Goal: Information Seeking & Learning: Understand process/instructions

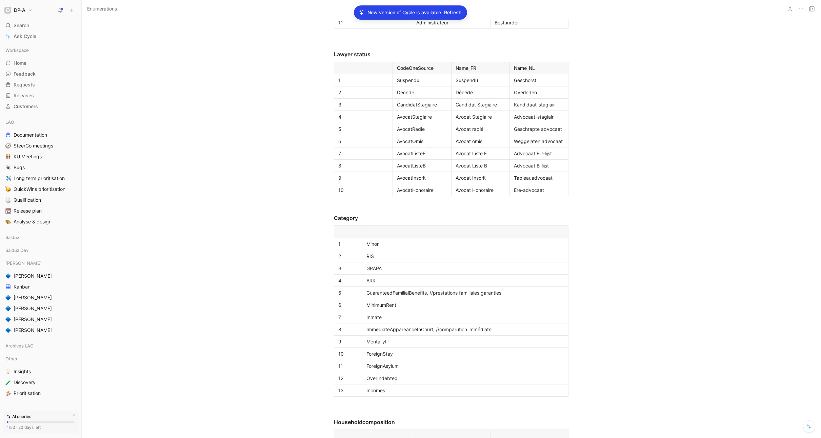
scroll to position [1194, 0]
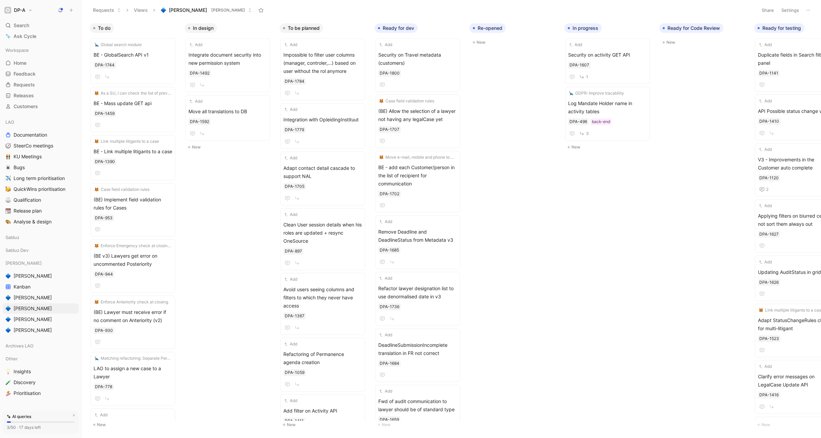
click at [502, 219] on div "To do Global search module BE - GlobalSearch API v1 DPA-1744 As a SU, I can che…" at bounding box center [451, 228] width 739 height 417
click at [519, 198] on div "To do Global search module BE - GlobalSearch API v1 DPA-1744 As a SU, I can che…" at bounding box center [451, 228] width 739 height 417
click at [25, 274] on span "[PERSON_NAME]'s" at bounding box center [33, 275] width 38 height 7
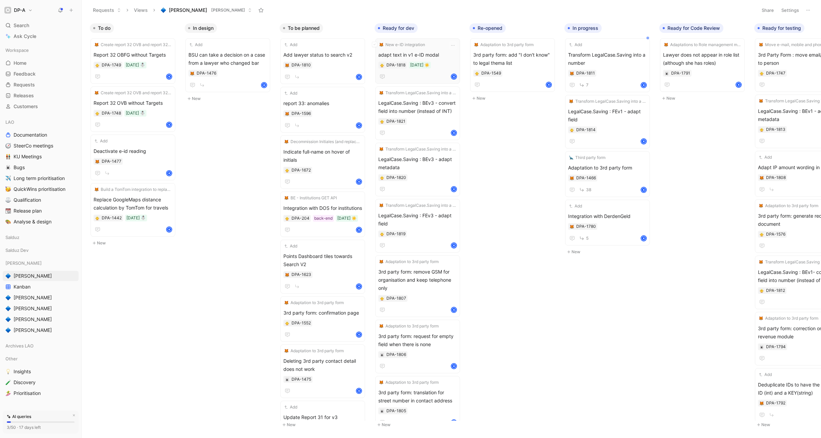
click at [428, 51] on span "adapt text in v1 e-ID modal" at bounding box center [417, 55] width 79 height 8
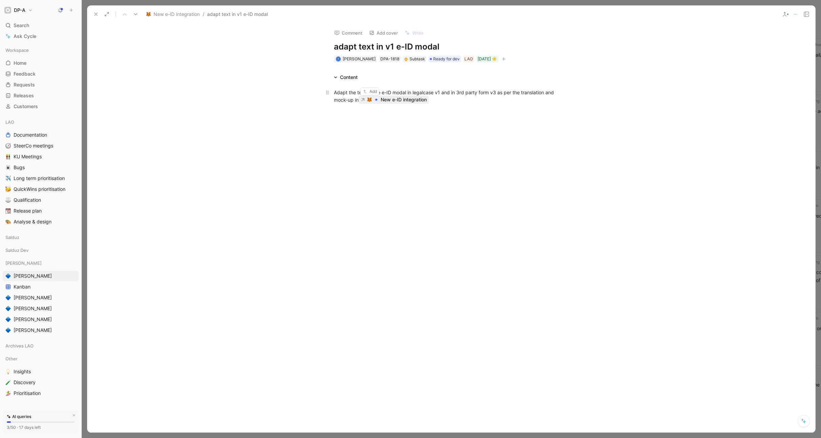
click at [391, 98] on div "New e-ID integration" at bounding box center [403, 100] width 46 height 8
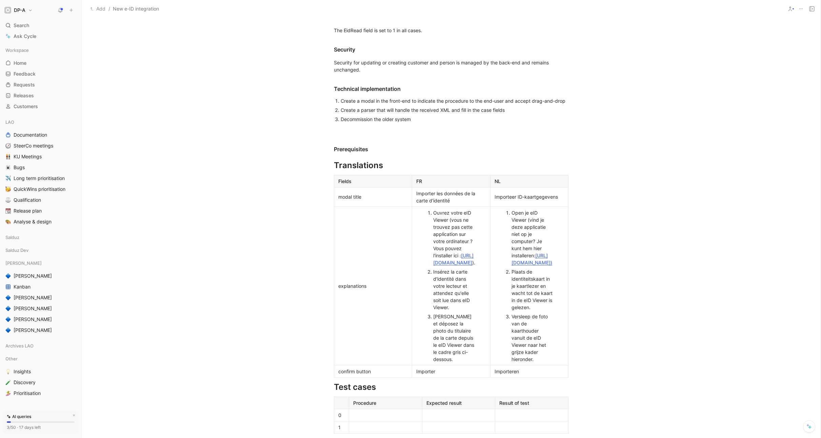
scroll to position [635, 0]
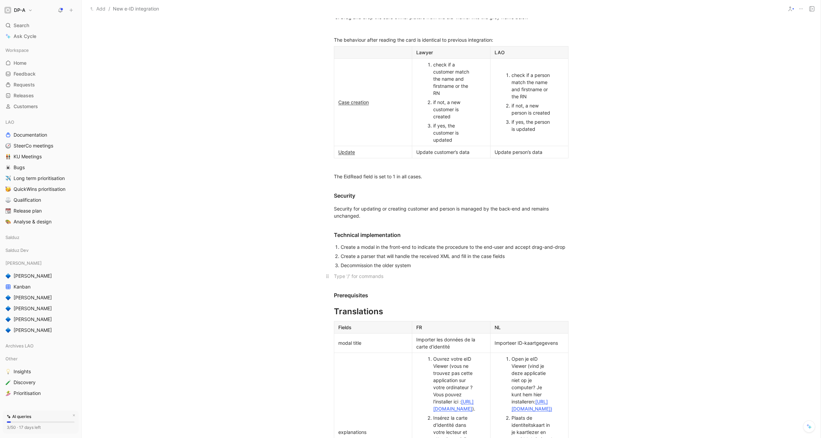
click at [341, 272] on p at bounding box center [451, 275] width 260 height 11
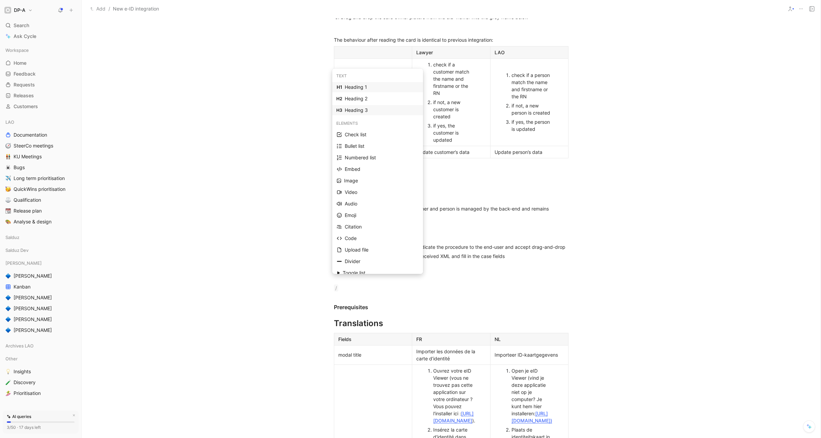
click at [370, 107] on div "Heading 3" at bounding box center [382, 110] width 74 height 8
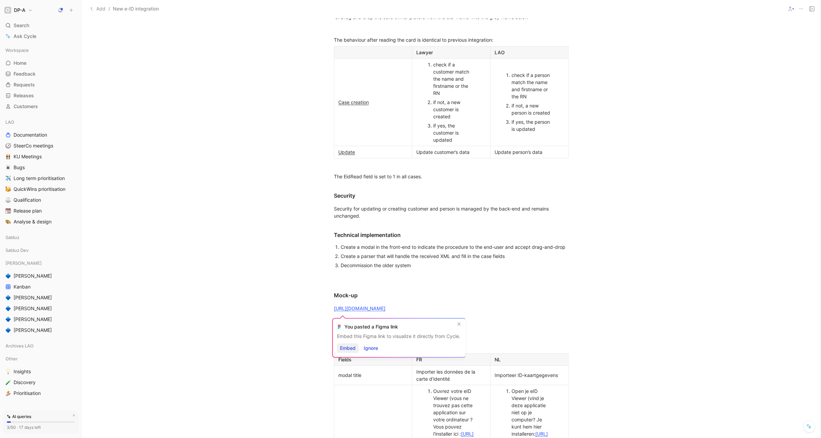
click at [352, 349] on span "Embed" at bounding box center [348, 348] width 16 height 8
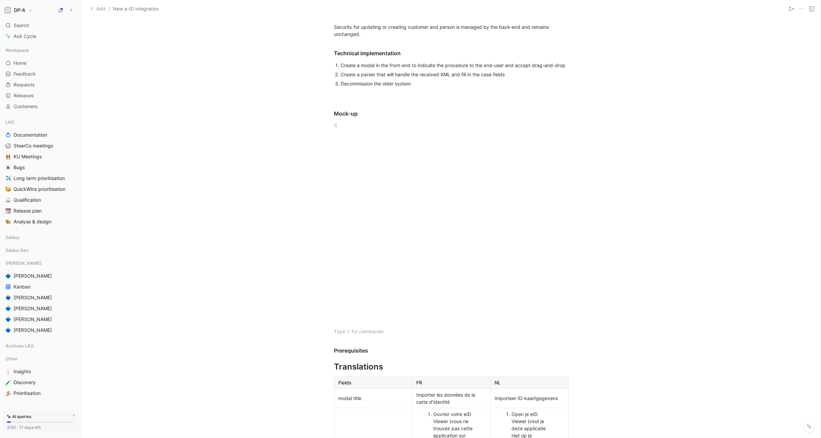
scroll to position [897, 0]
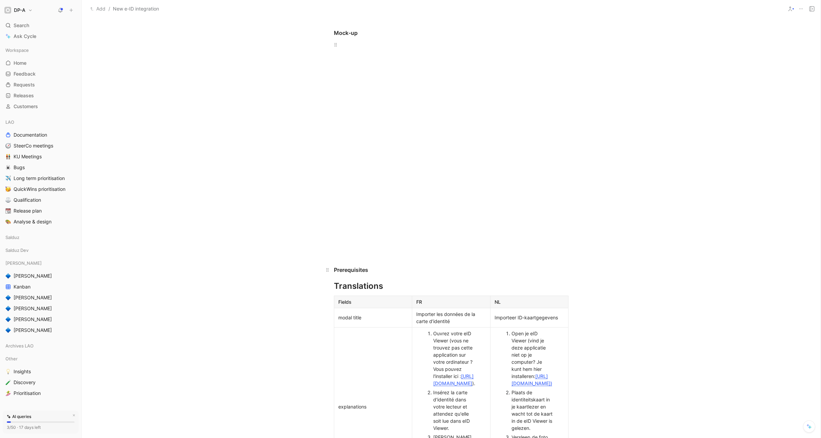
click at [356, 257] on h3 "Prerequisites" at bounding box center [451, 267] width 260 height 20
click at [358, 247] on div at bounding box center [451, 250] width 234 height 7
click at [344, 247] on p at bounding box center [451, 250] width 260 height 11
click at [513, 274] on h3 "Prerequisites" at bounding box center [451, 267] width 260 height 20
drag, startPoint x: 412, startPoint y: 252, endPoint x: 331, endPoint y: 246, distance: 81.2
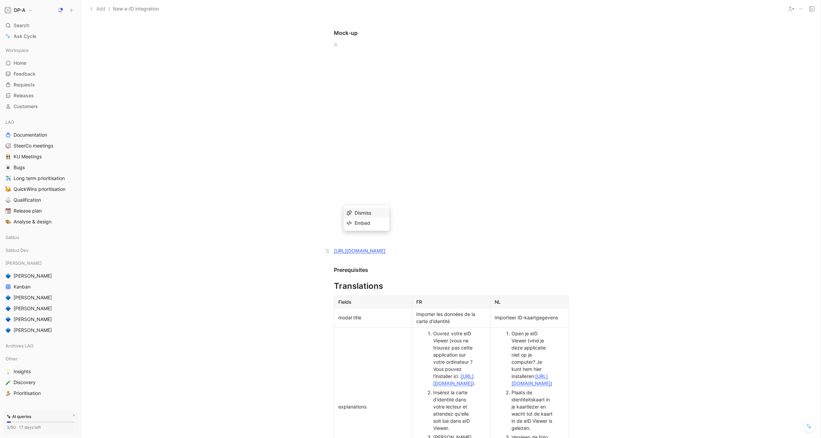
click at [331, 246] on p "https://www.figma.com/design/C3zLILpFYMEnYNYmQQPuRc/LAO-v2?node-id=2917-365&t=L…" at bounding box center [451, 250] width 260 height 11
click at [368, 29] on div "Mock-up" at bounding box center [451, 33] width 234 height 8
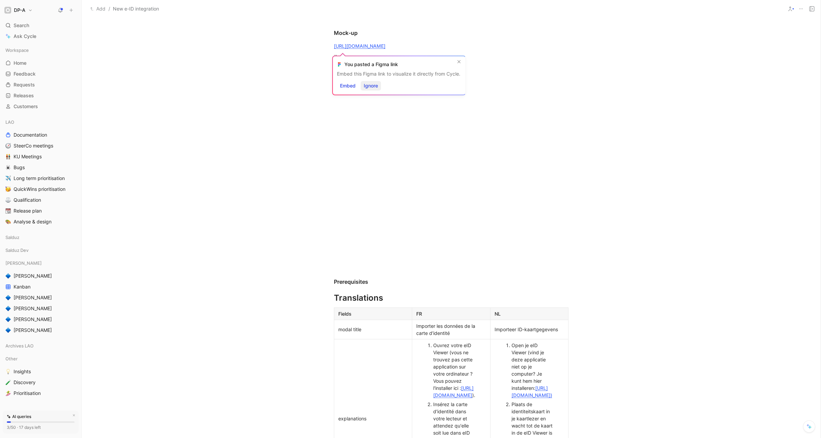
click at [377, 84] on span "Ignore" at bounding box center [371, 86] width 14 height 8
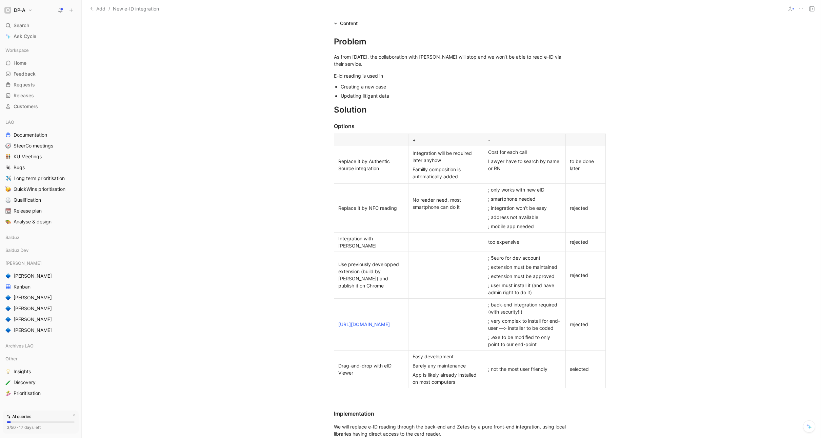
scroll to position [0, 0]
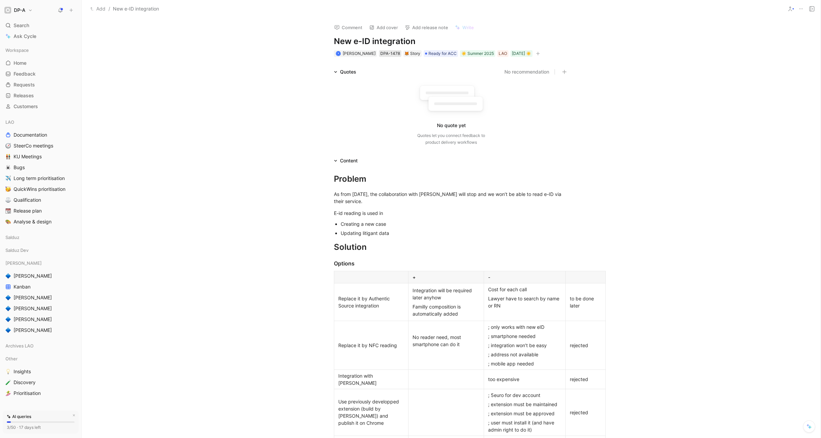
click at [384, 54] on div "DPA-1478" at bounding box center [390, 53] width 20 height 7
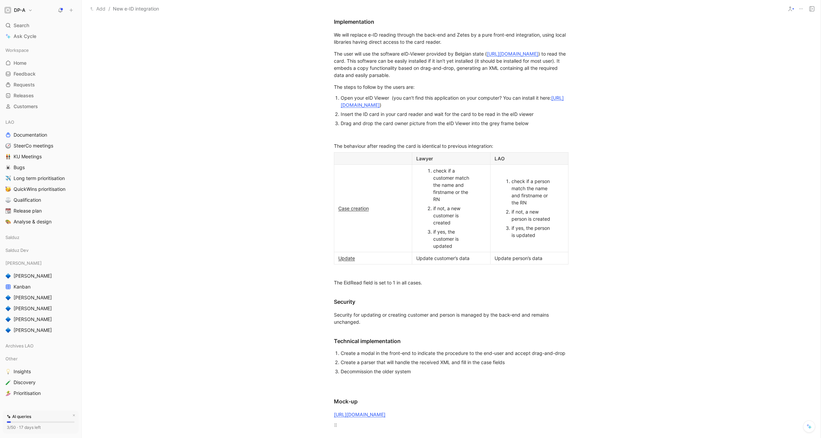
scroll to position [618, 0]
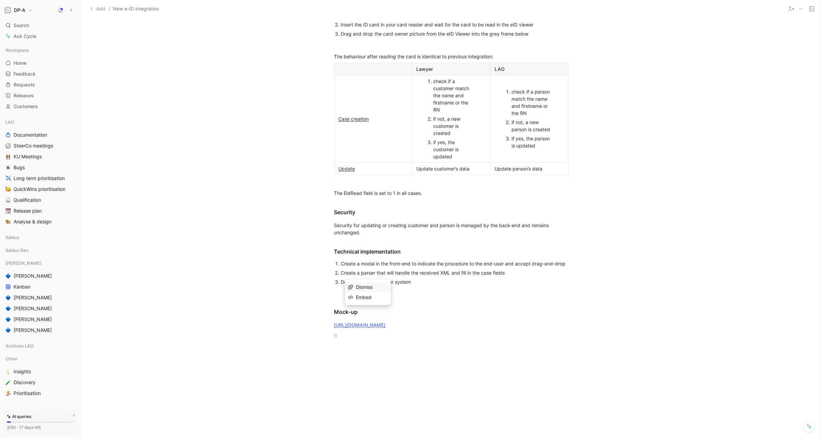
drag, startPoint x: 366, startPoint y: 320, endPoint x: 291, endPoint y: 312, distance: 75.3
click at [291, 312] on div "Problem As from 15/05/2025, the collaboration with Zetes will stop and we won’t…" at bounding box center [451, 204] width 739 height 1316
click at [409, 327] on div "https://www.figma.com/design/C3zLILpFYMEnYNYmQQPuRc/LAO-v2?node-id=2917-365&t=L…" at bounding box center [451, 324] width 234 height 7
drag, startPoint x: 408, startPoint y: 326, endPoint x: 331, endPoint y: 319, distance: 76.9
click at [331, 319] on p "https://www.figma.com/design/C3zLILpFYMEnYNYmQQPuRc/LAO-v2?node-id=2917-365&t=L…" at bounding box center [451, 324] width 260 height 11
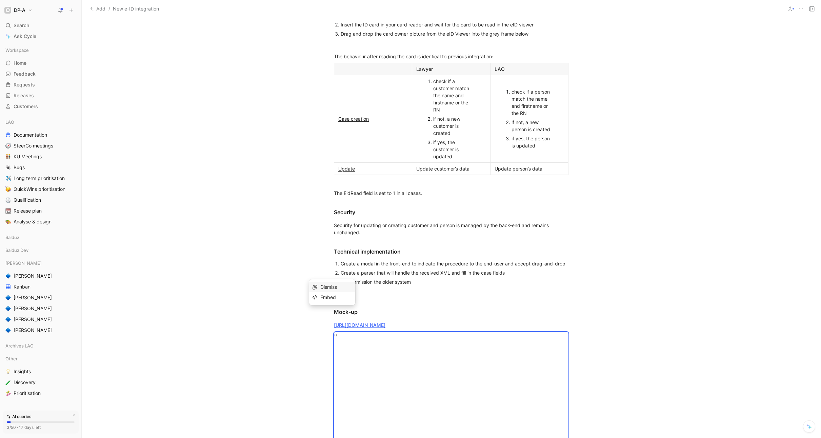
copy div "https://www.figma.com/design/C3zLILpFYMEnYNYmQQPuRc/LAO-v2?node-id=2917-365&t=L…"
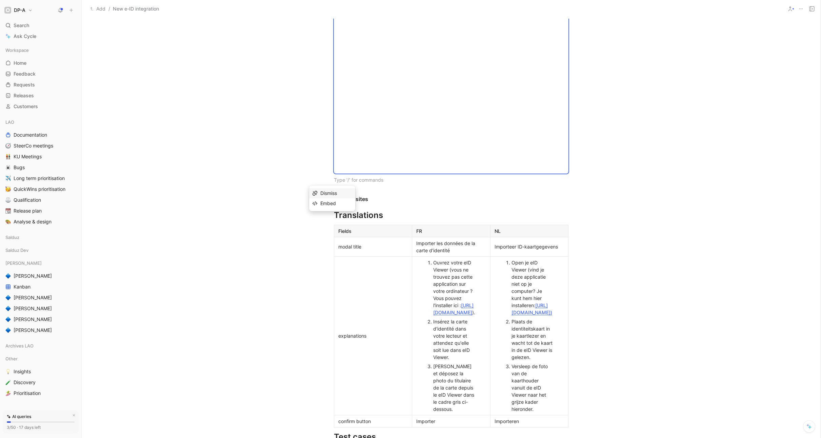
scroll to position [1202, 0]
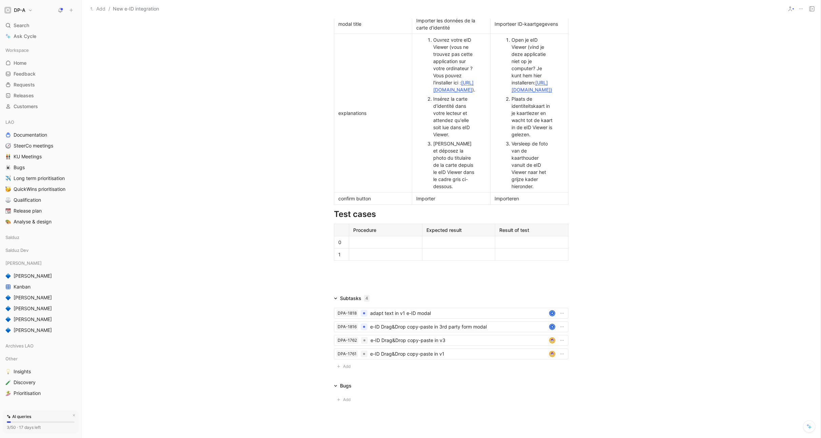
click at [539, 202] on div "Importeren" at bounding box center [528, 198] width 69 height 7
click at [553, 187] on ol "Open je eID Viewer (vind je deze applicatie niet op je computer? Je kunt hem hi…" at bounding box center [529, 113] width 75 height 156
click at [537, 190] on div "Versleep de foto van de kaarthouder vanuit de eID Viewer naar het grijze kader …" at bounding box center [532, 165] width 42 height 50
click at [329, 116] on icon "button" at bounding box center [332, 116] width 7 height 7
click at [338, 134] on span "Add row below" at bounding box center [332, 132] width 33 height 6
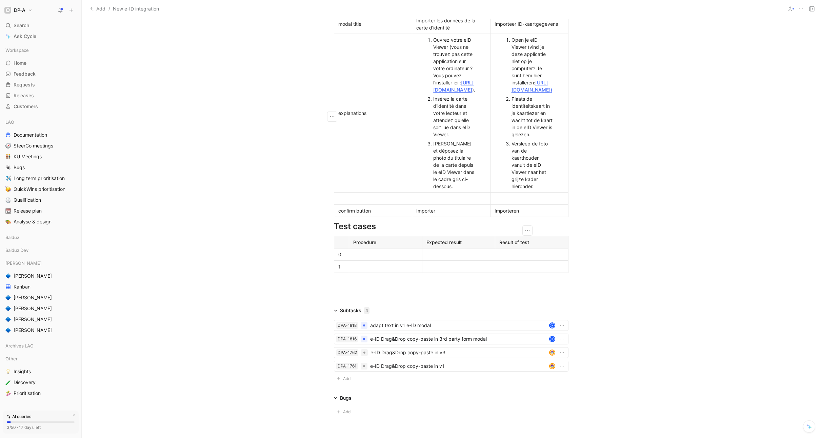
click at [359, 202] on div at bounding box center [372, 198] width 69 height 7
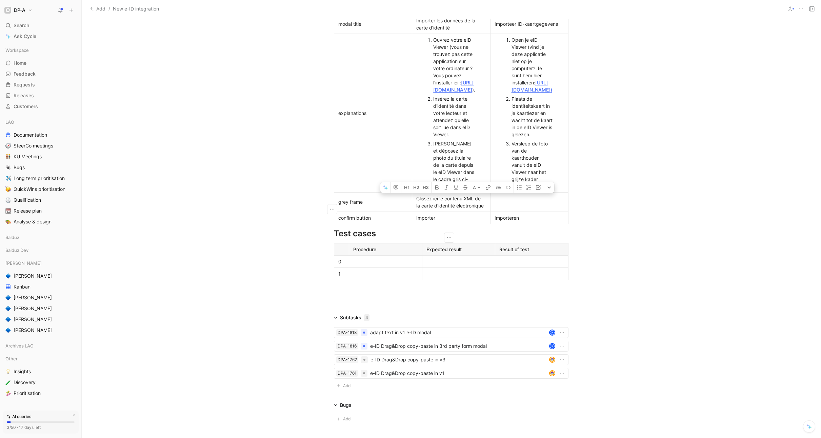
drag, startPoint x: 472, startPoint y: 204, endPoint x: 460, endPoint y: 204, distance: 11.9
click at [461, 204] on div "Glissez ici le contenu XML de la carte d’identité électronique" at bounding box center [450, 202] width 69 height 14
click at [480, 209] on div "Glissez ici le contenu de la carte d’identité électronique" at bounding box center [450, 202] width 69 height 14
drag, startPoint x: 481, startPoint y: 211, endPoint x: 411, endPoint y: 207, distance: 70.0
click at [413, 207] on p "Glissez ici le contenu de la carte d’identité électronique." at bounding box center [450, 202] width 75 height 16
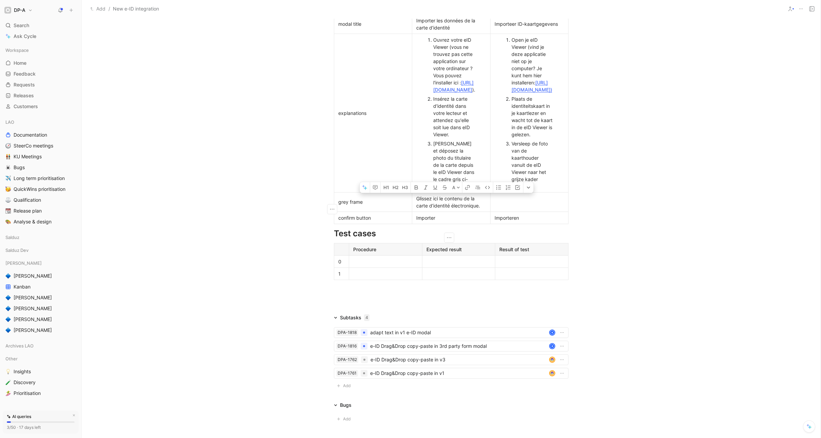
copy div "Glissez ici le contenu de la carte d’identité électronique."
click at [513, 205] on div at bounding box center [528, 201] width 69 height 7
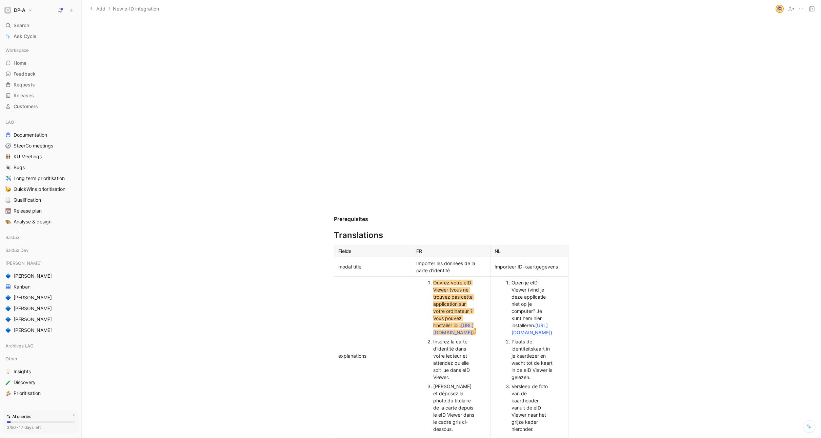
scroll to position [1270, 0]
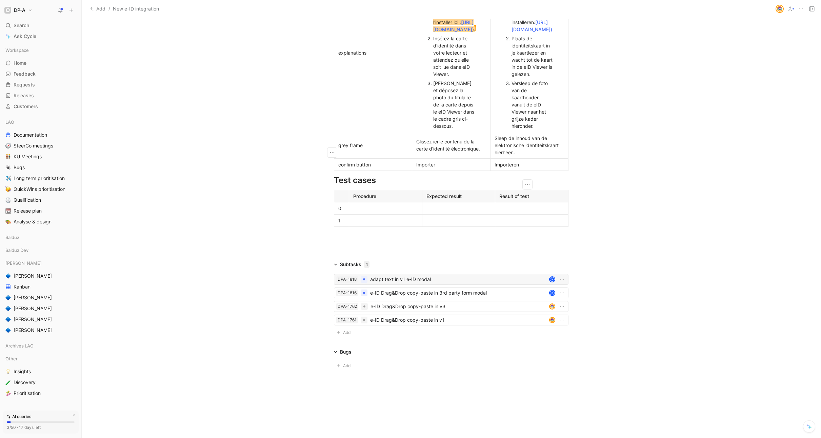
click at [412, 278] on div "adapt text in v1 e-ID modal" at bounding box center [458, 279] width 176 height 8
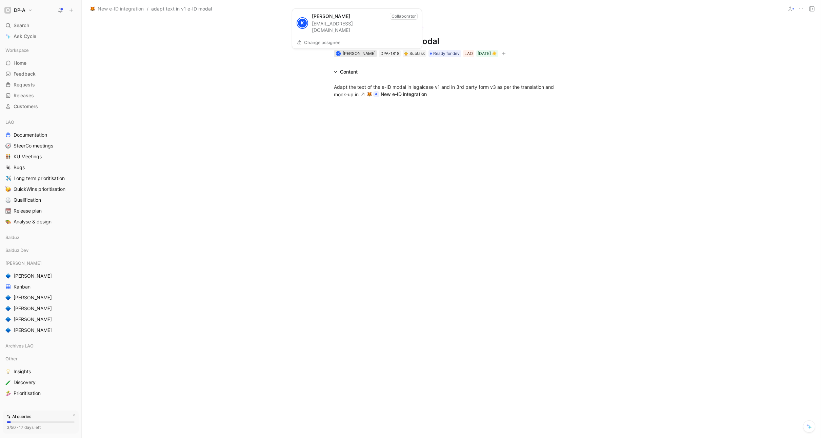
click at [353, 52] on span "Khaled Khelifi" at bounding box center [359, 53] width 33 height 5
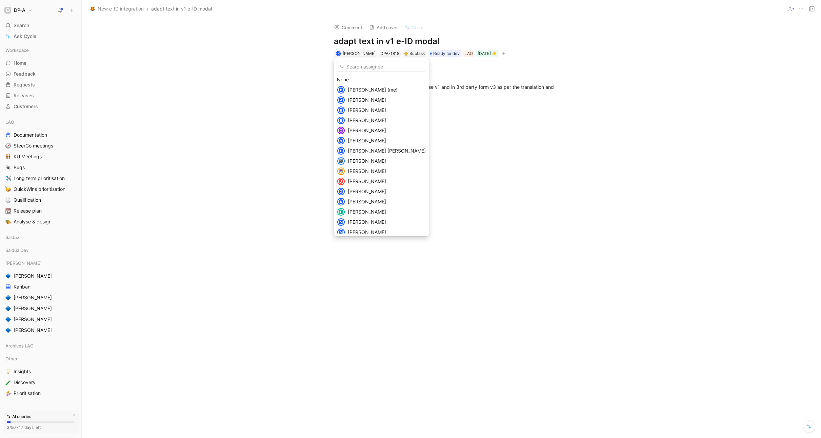
click at [370, 171] on span "Fabian Schoonbroodt" at bounding box center [367, 171] width 38 height 6
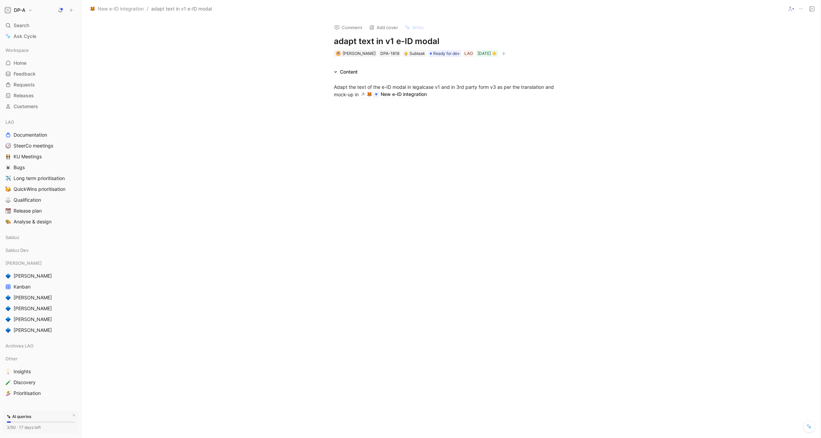
click at [257, 118] on div at bounding box center [451, 170] width 739 height 131
click at [120, 8] on span "New e-ID integration" at bounding box center [121, 9] width 46 height 8
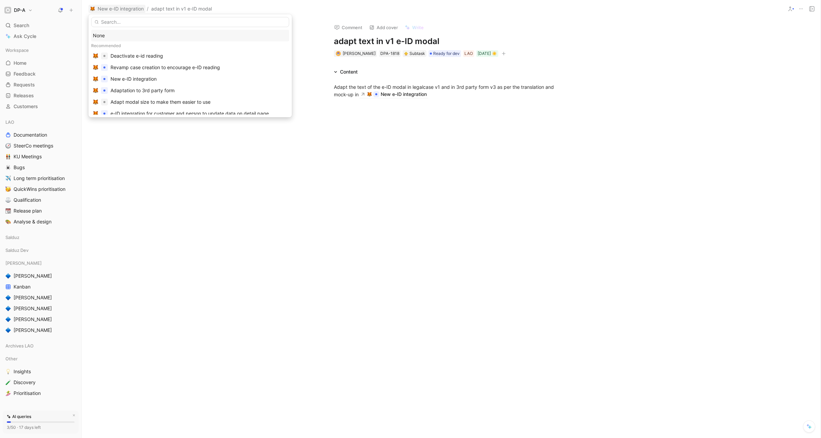
drag, startPoint x: 167, startPoint y: 174, endPoint x: 161, endPoint y: 144, distance: 30.7
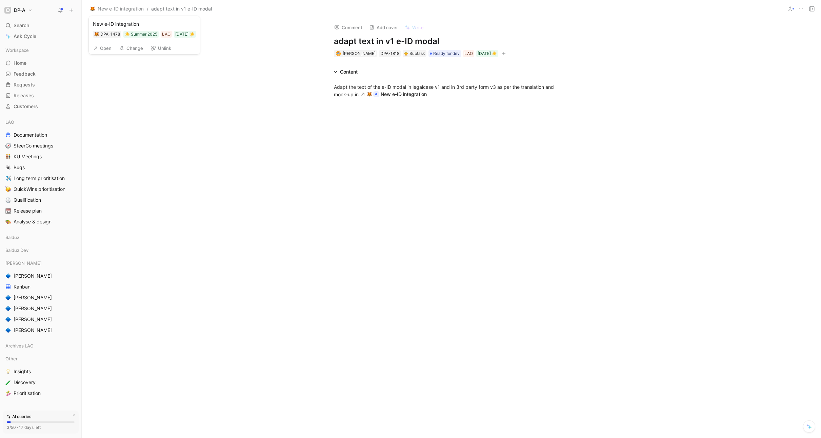
click at [107, 47] on button "Open" at bounding box center [102, 47] width 24 height 9
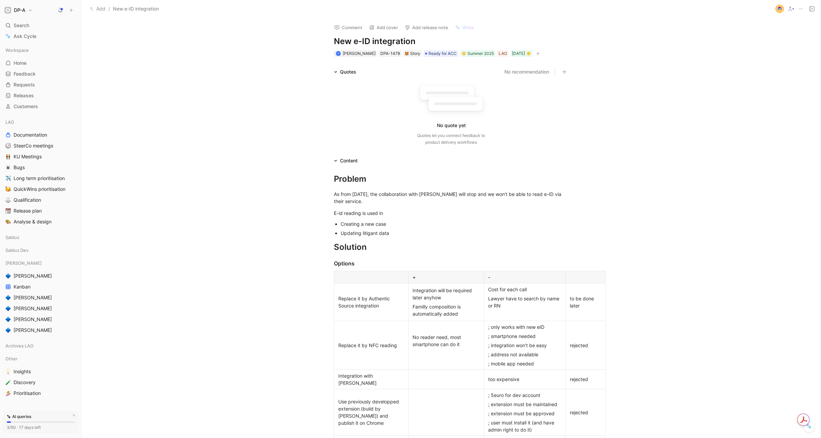
click at [386, 307] on div "Replace it by Authentic Source integration" at bounding box center [371, 302] width 66 height 14
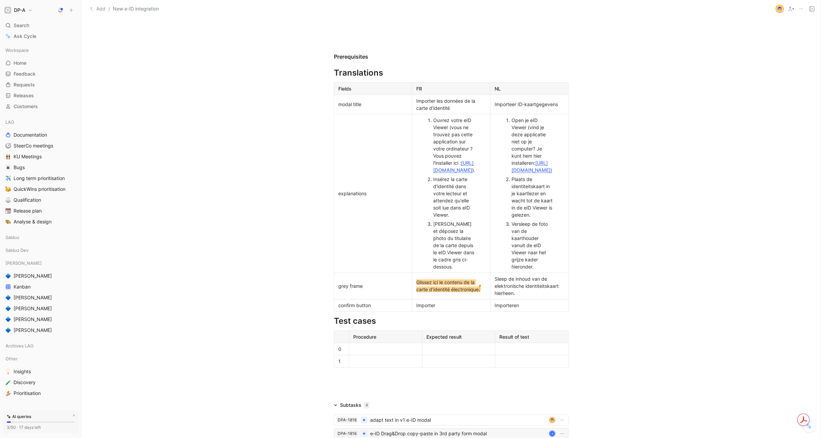
scroll to position [1270, 0]
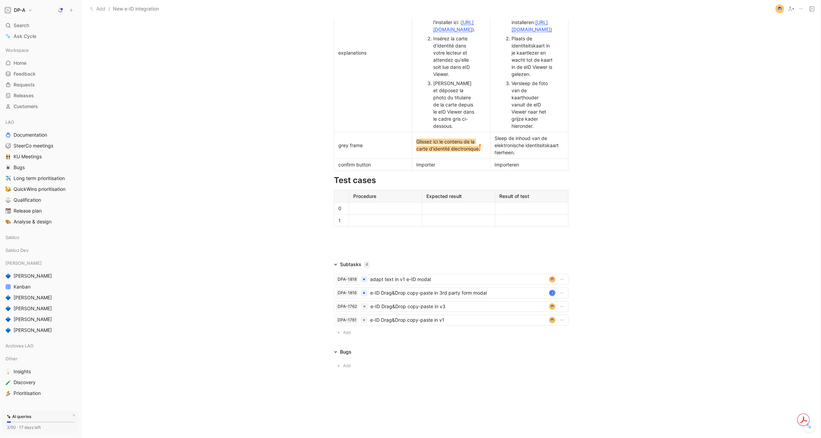
click at [525, 166] on div "Importeren" at bounding box center [528, 164] width 69 height 7
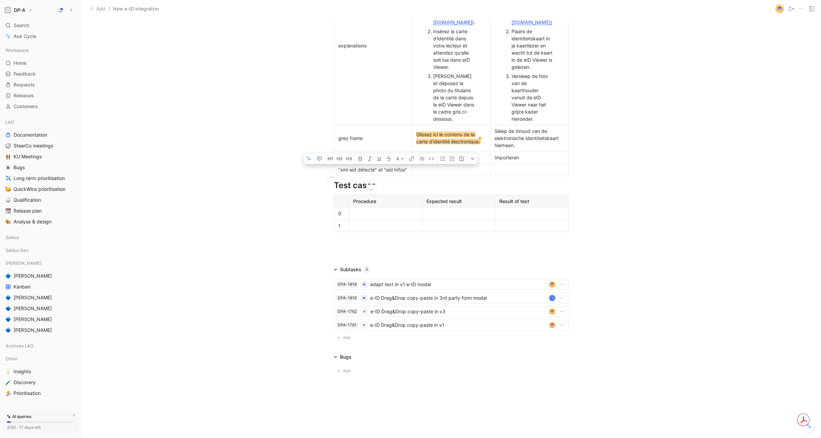
drag, startPoint x: 406, startPoint y: 177, endPoint x: 376, endPoint y: 177, distance: 29.8
click at [376, 174] on p ""xml eid détecté" et "eid Infos"" at bounding box center [372, 169] width 75 height 9
click at [509, 173] on div at bounding box center [528, 169] width 69 height 7
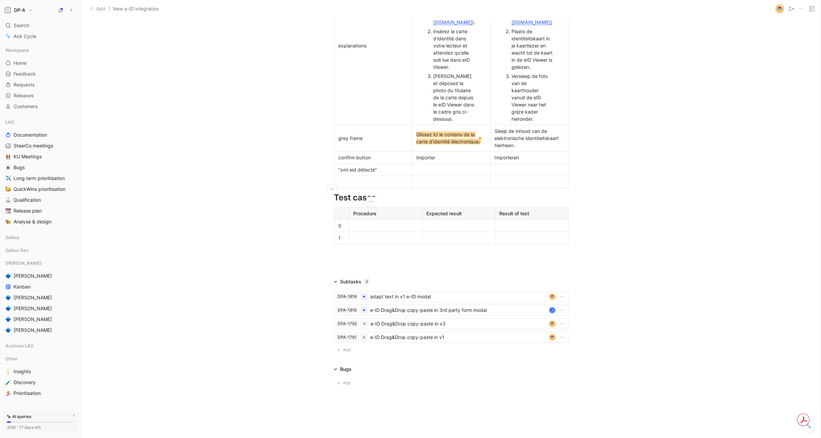
click at [456, 185] on div at bounding box center [450, 181] width 69 height 7
click at [396, 185] on div at bounding box center [372, 181] width 69 height 7
drag, startPoint x: 423, startPoint y: 189, endPoint x: 414, endPoint y: 189, distance: 8.2
click at [416, 185] on div "et "eid Infos"" at bounding box center [450, 181] width 69 height 7
click at [416, 185] on div "eID Infos" at bounding box center [450, 181] width 69 height 7
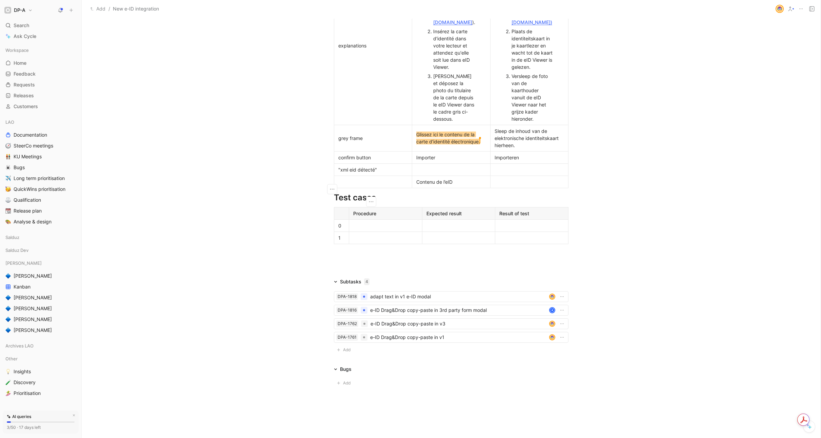
click at [365, 185] on div at bounding box center [372, 181] width 69 height 7
click at [378, 173] on div ""xml eid détecté"" at bounding box center [372, 169] width 69 height 7
drag, startPoint x: 373, startPoint y: 177, endPoint x: 338, endPoint y: 179, distance: 34.3
click at [338, 173] on div ""xml eid détecté"" at bounding box center [372, 169] width 69 height 7
click at [458, 173] on div at bounding box center [450, 169] width 69 height 7
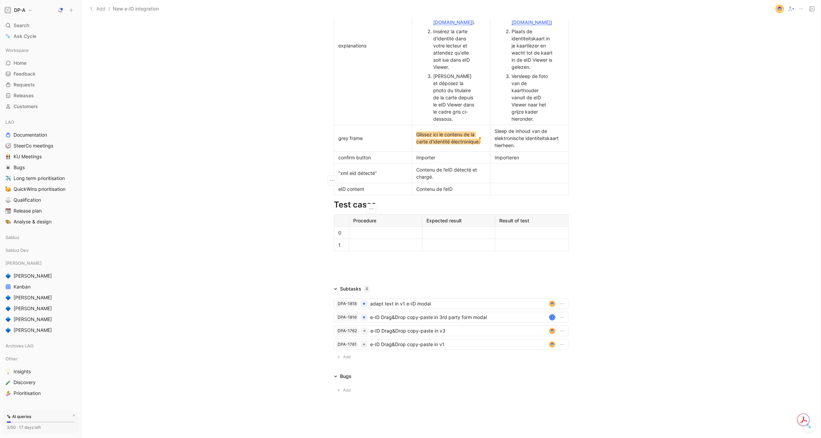
click at [387, 177] on div ""xml eid détecté"" at bounding box center [372, 172] width 69 height 7
drag, startPoint x: 378, startPoint y: 179, endPoint x: 351, endPoint y: 181, distance: 27.2
click at [338, 177] on div ""xml eid détecté"" at bounding box center [372, 172] width 69 height 7
click at [519, 192] on div at bounding box center [528, 188] width 69 height 7
drag, startPoint x: 436, startPoint y: 186, endPoint x: 414, endPoint y: 180, distance: 23.6
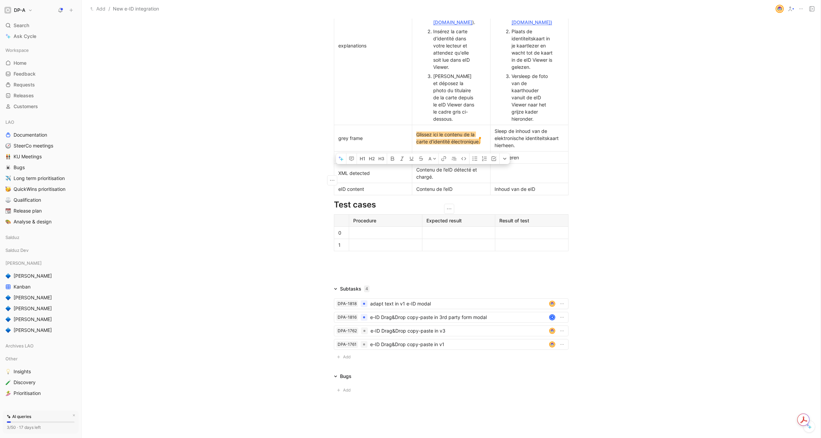
click at [414, 180] on p "Contenu de l’eID détecté et chargé." at bounding box center [450, 173] width 75 height 16
copy div "Contenu de l’eID détecté et chargé."
click at [519, 177] on div at bounding box center [528, 172] width 69 height 7
